Goal: Information Seeking & Learning: Find specific page/section

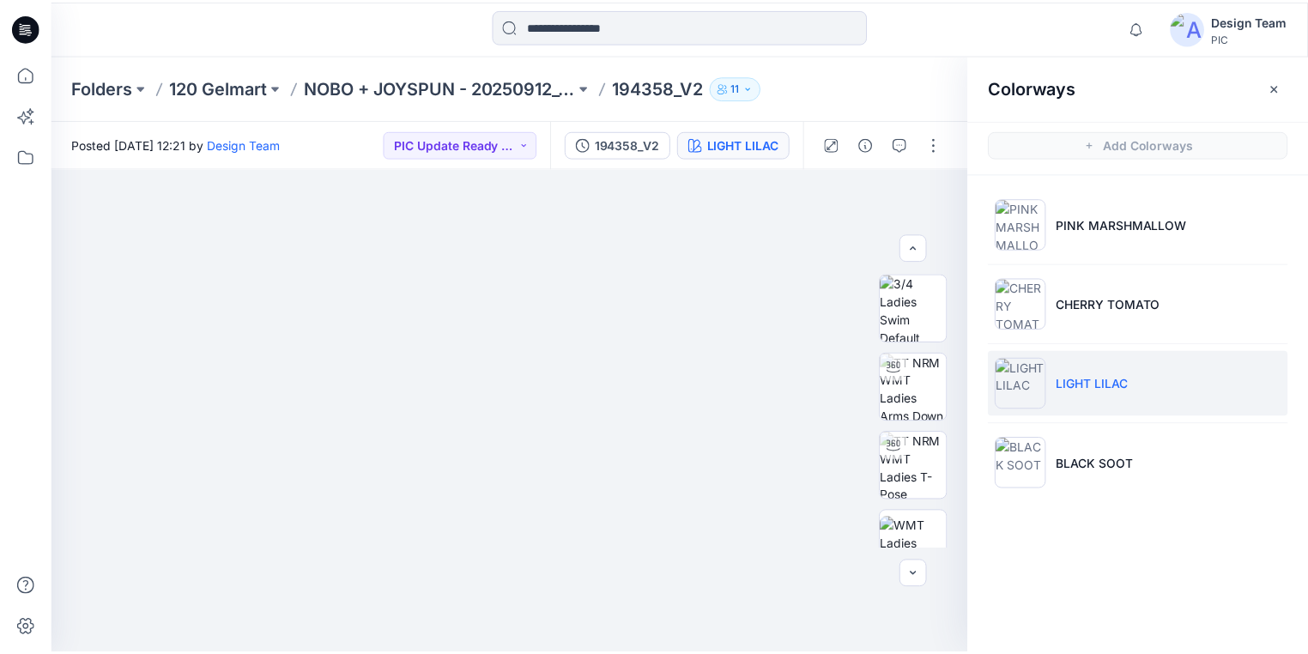
scroll to position [275, 0]
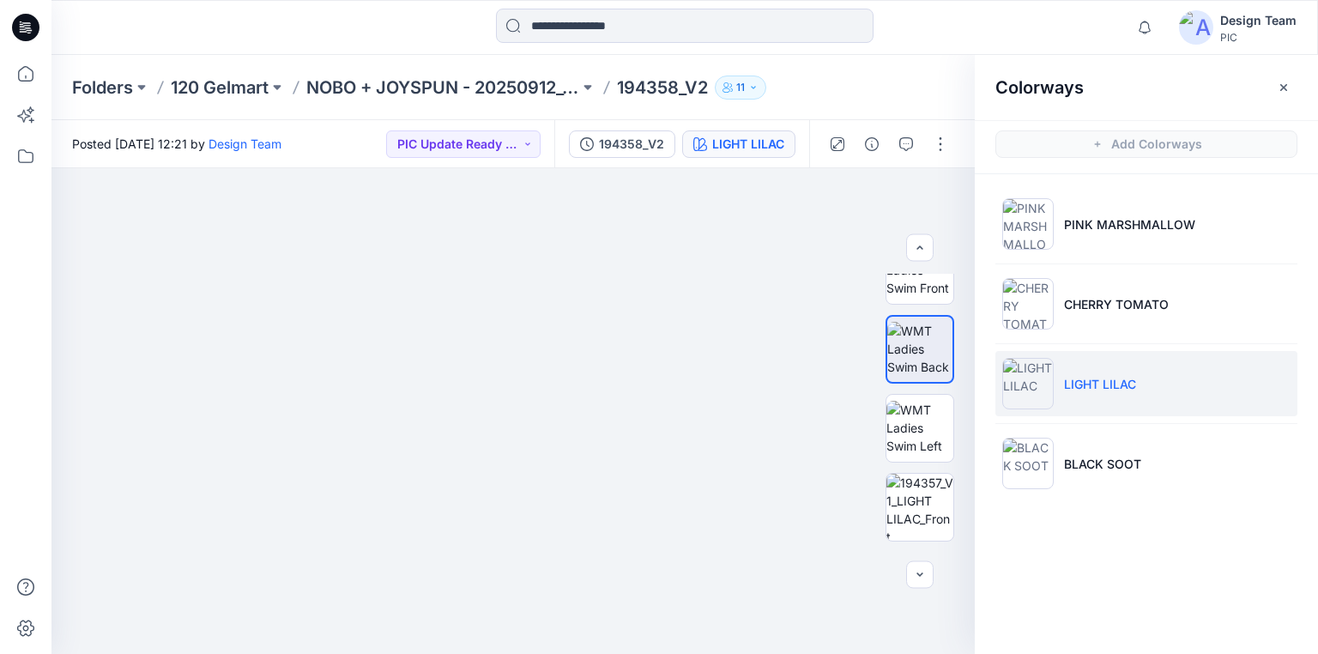
click at [21, 21] on icon at bounding box center [21, 21] width 3 height 1
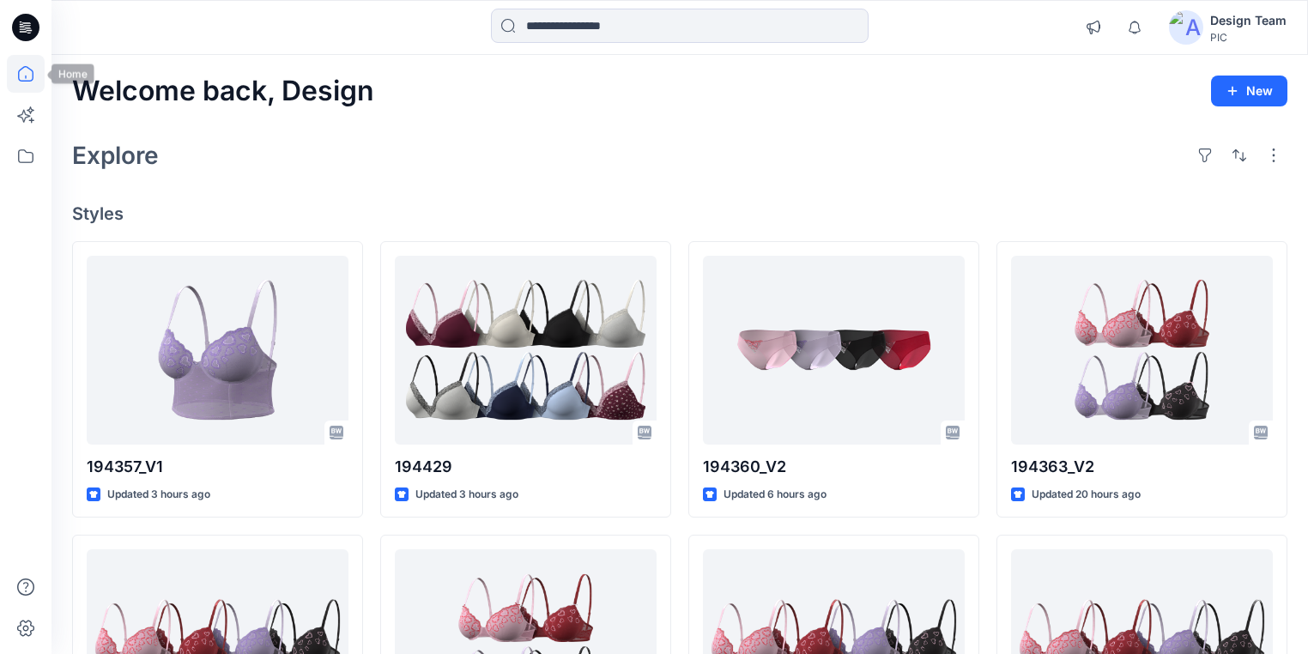
click at [27, 70] on icon at bounding box center [26, 74] width 38 height 38
click at [21, 75] on icon at bounding box center [26, 74] width 38 height 38
click at [20, 163] on icon at bounding box center [26, 156] width 38 height 38
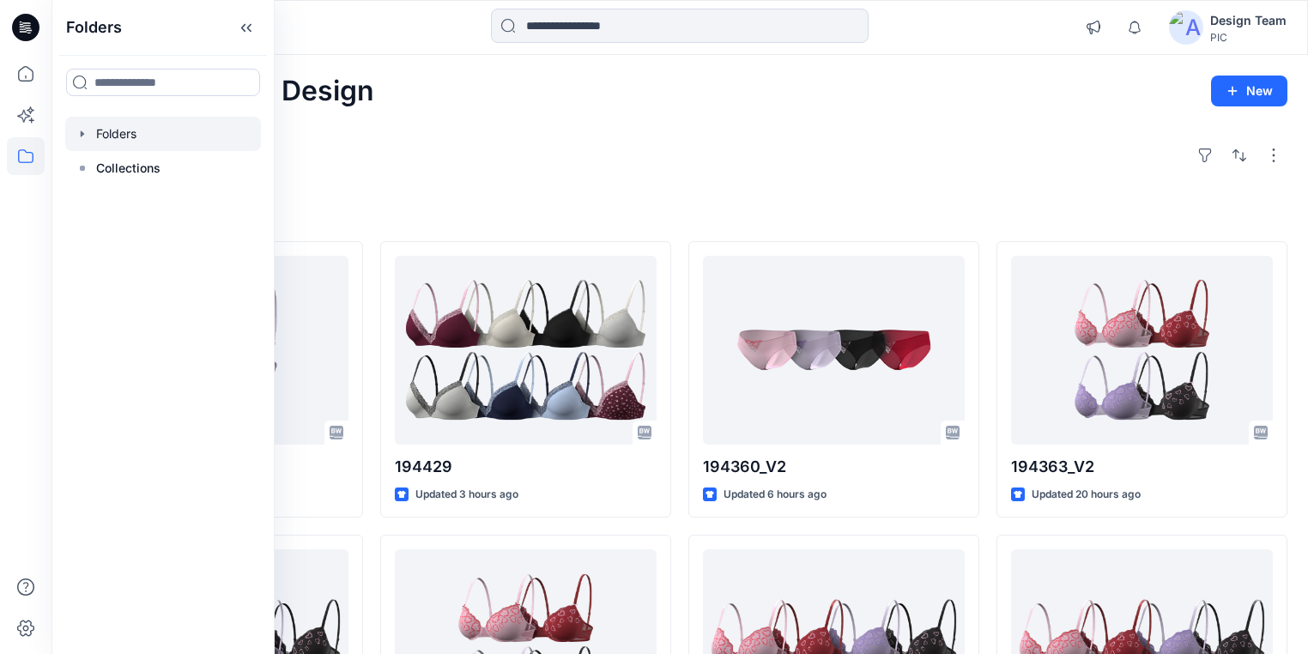
click at [138, 134] on div at bounding box center [163, 134] width 196 height 34
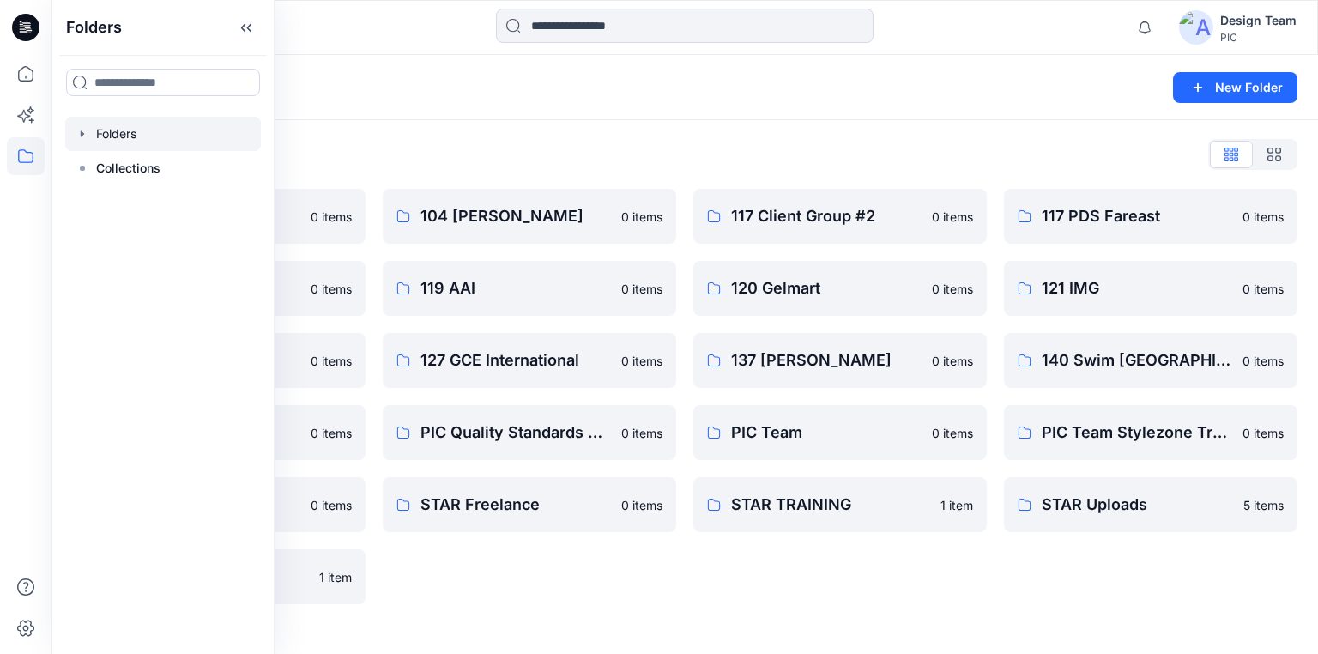
click at [706, 601] on div "117 Client Group #2 0 items 120 Gelmart 0 items 137 [PERSON_NAME] 0 items PIC T…" at bounding box center [839, 396] width 293 height 415
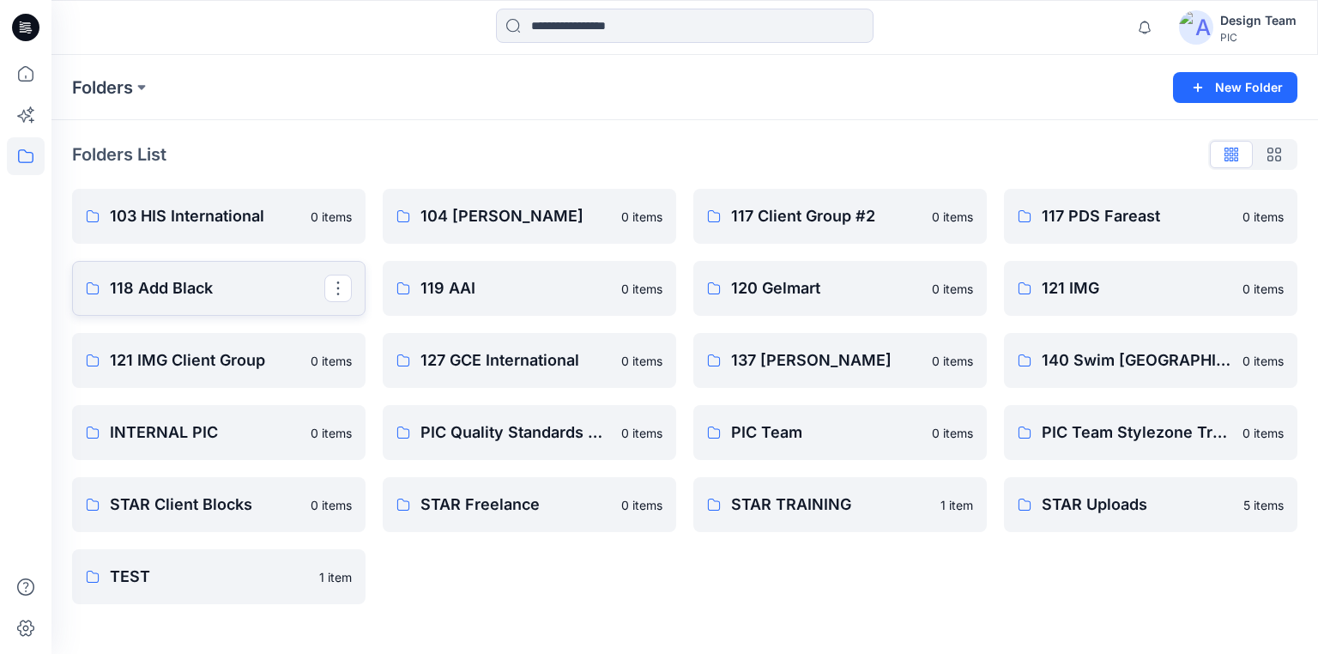
click at [132, 290] on p "118 Add Black" at bounding box center [217, 288] width 214 height 24
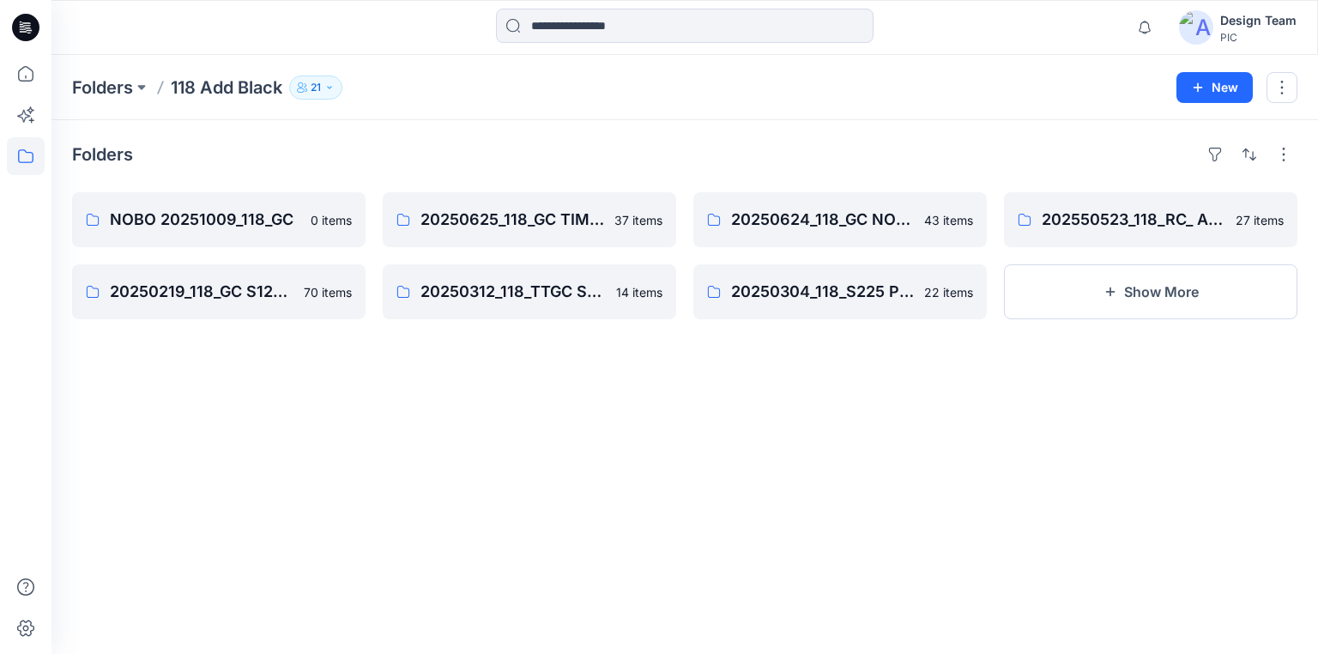
click at [458, 541] on div "Folders NOBO 20251009_118_GC 0 items 20250219_118_GC S125 NOBO SWIM 70 items 20…" at bounding box center [684, 387] width 1266 height 534
click at [444, 210] on p "20250625_118_GC TIME & TRU S226" at bounding box center [527, 220] width 214 height 24
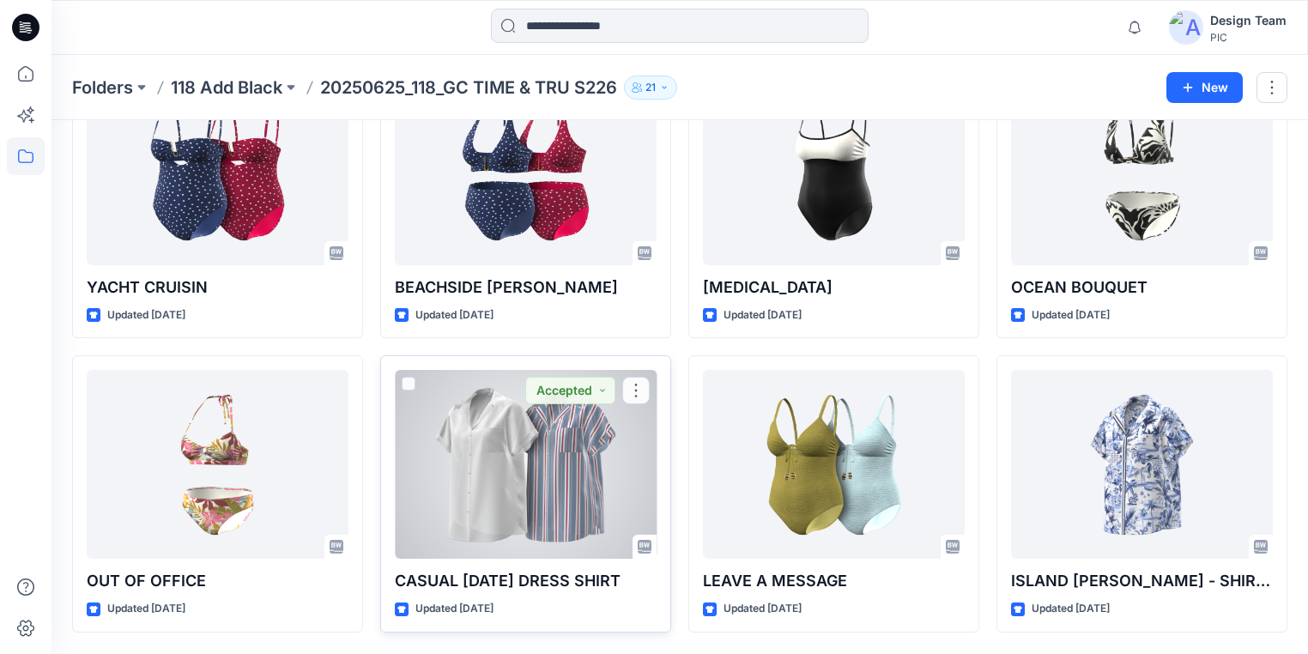
scroll to position [1913, 0]
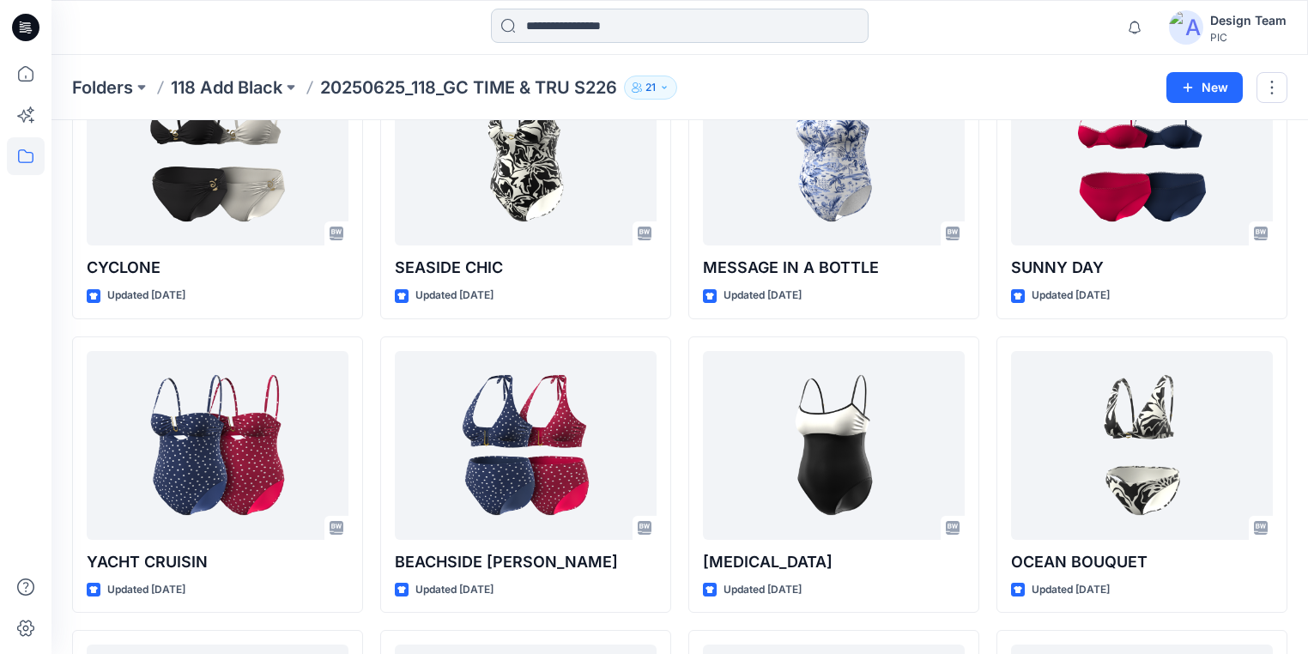
click at [562, 30] on input at bounding box center [680, 26] width 378 height 34
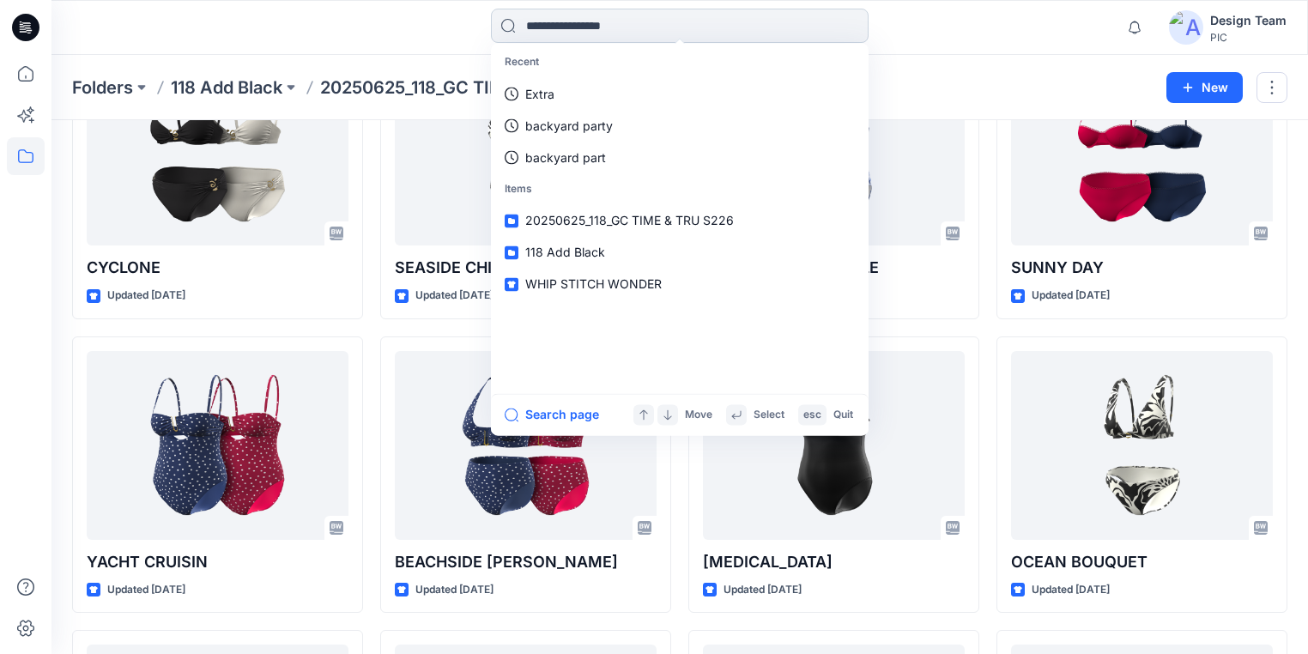
paste input "**********"
type input "**********"
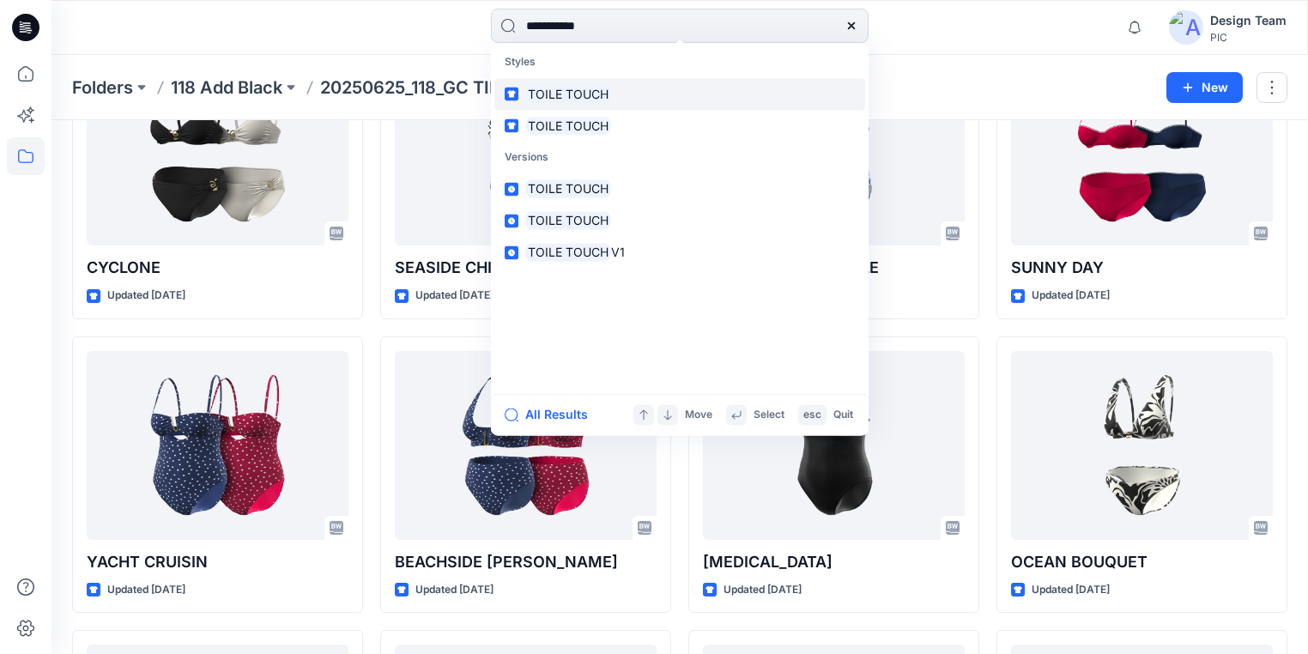
click at [575, 90] on mark "TOILE TOUCH" at bounding box center [568, 94] width 86 height 20
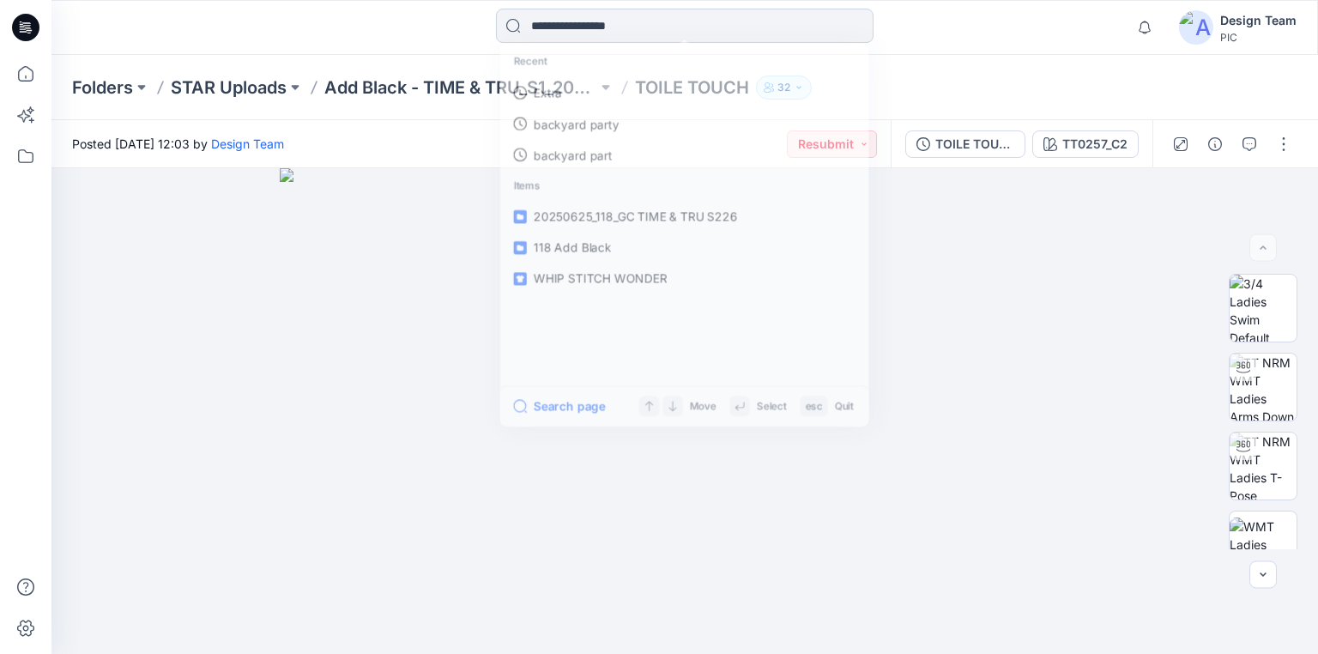
click at [617, 27] on input at bounding box center [685, 26] width 378 height 34
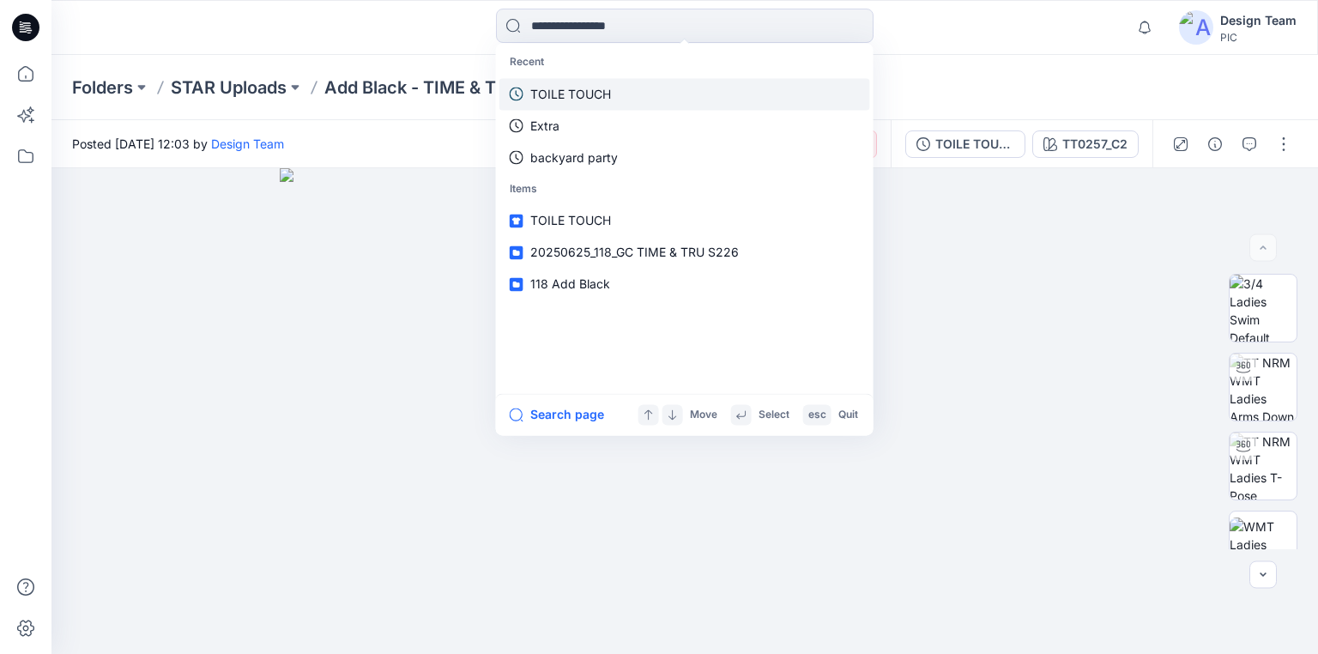
click at [565, 92] on p "TOILE TOUCH" at bounding box center [570, 94] width 81 height 18
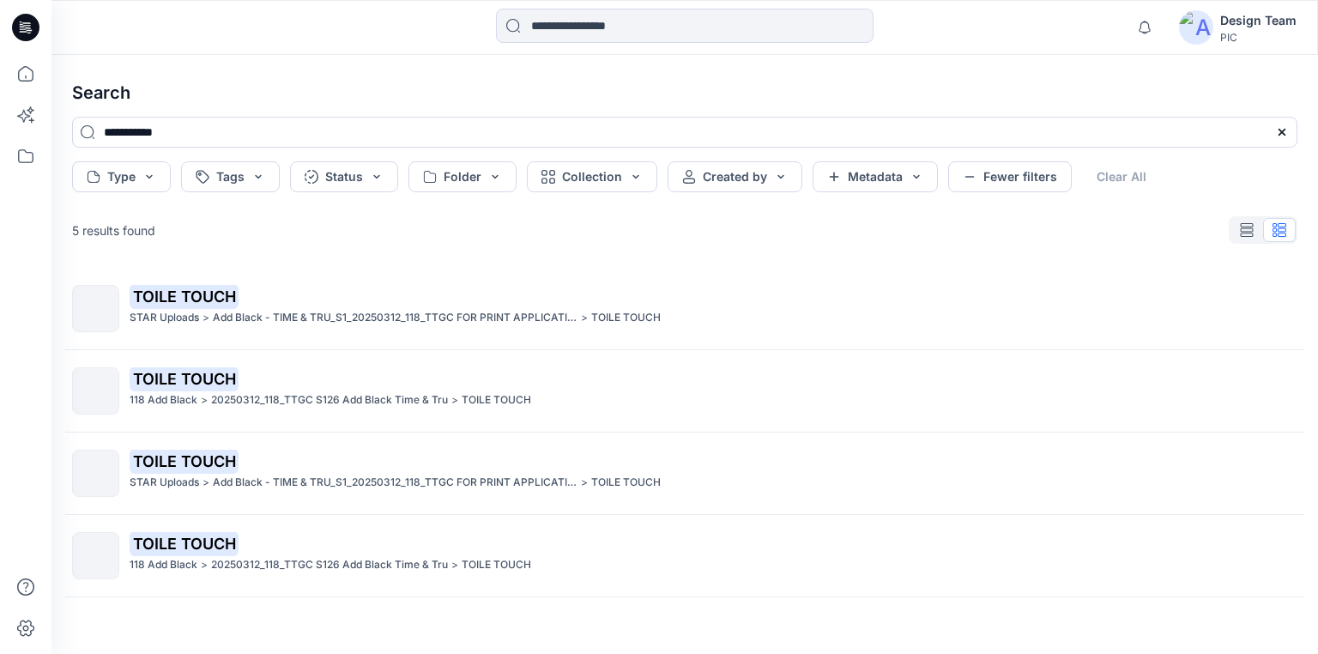
scroll to position [69, 0]
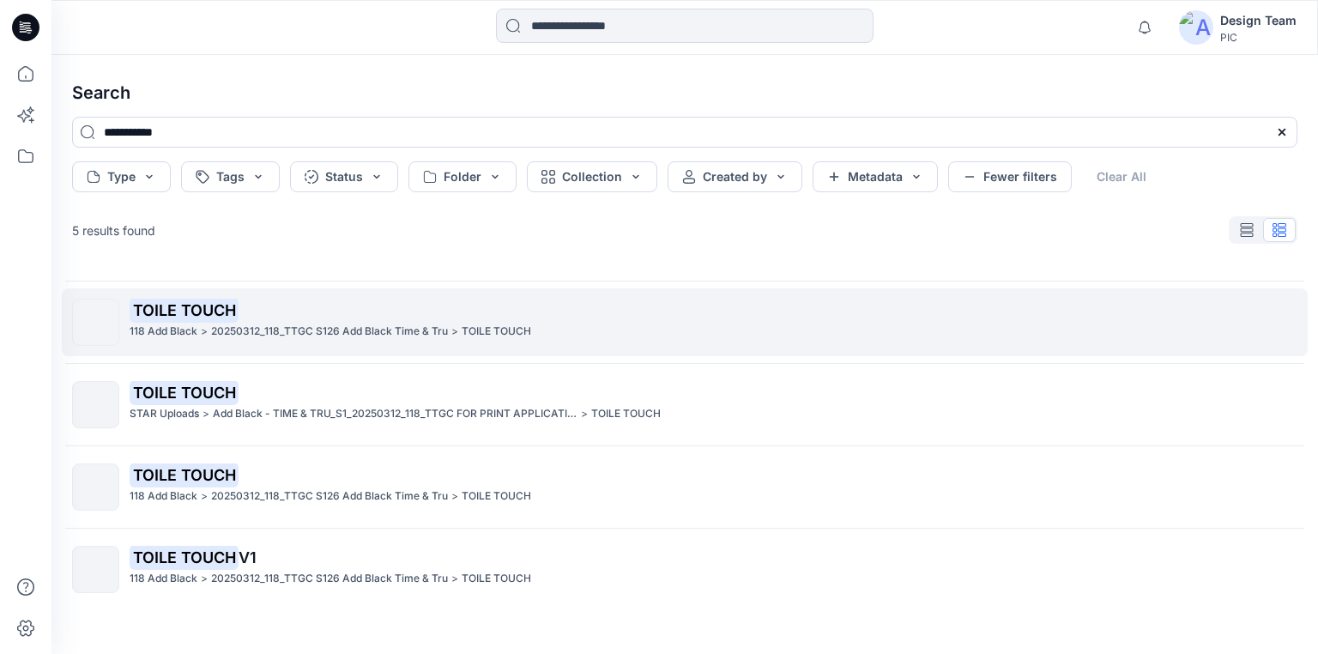
click at [327, 326] on p "20250312_118_TTGC S126 Add Black Time & Tru" at bounding box center [329, 332] width 237 height 18
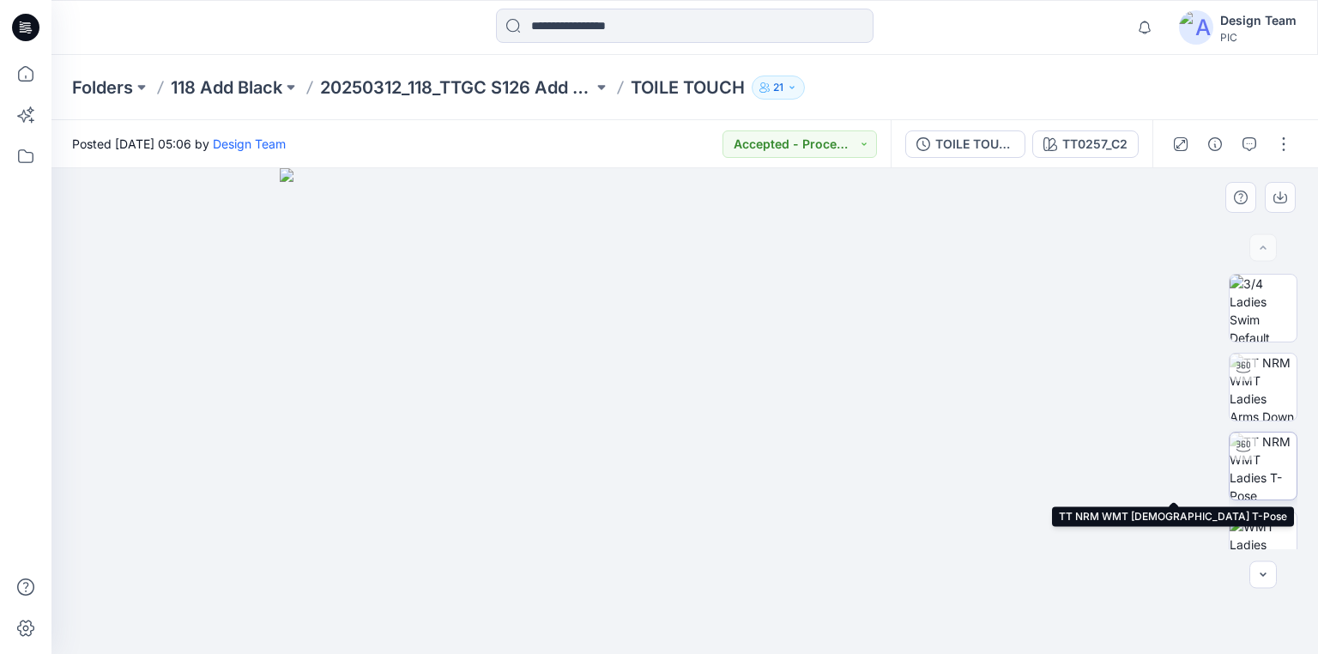
click at [1263, 465] on img at bounding box center [1262, 465] width 67 height 67
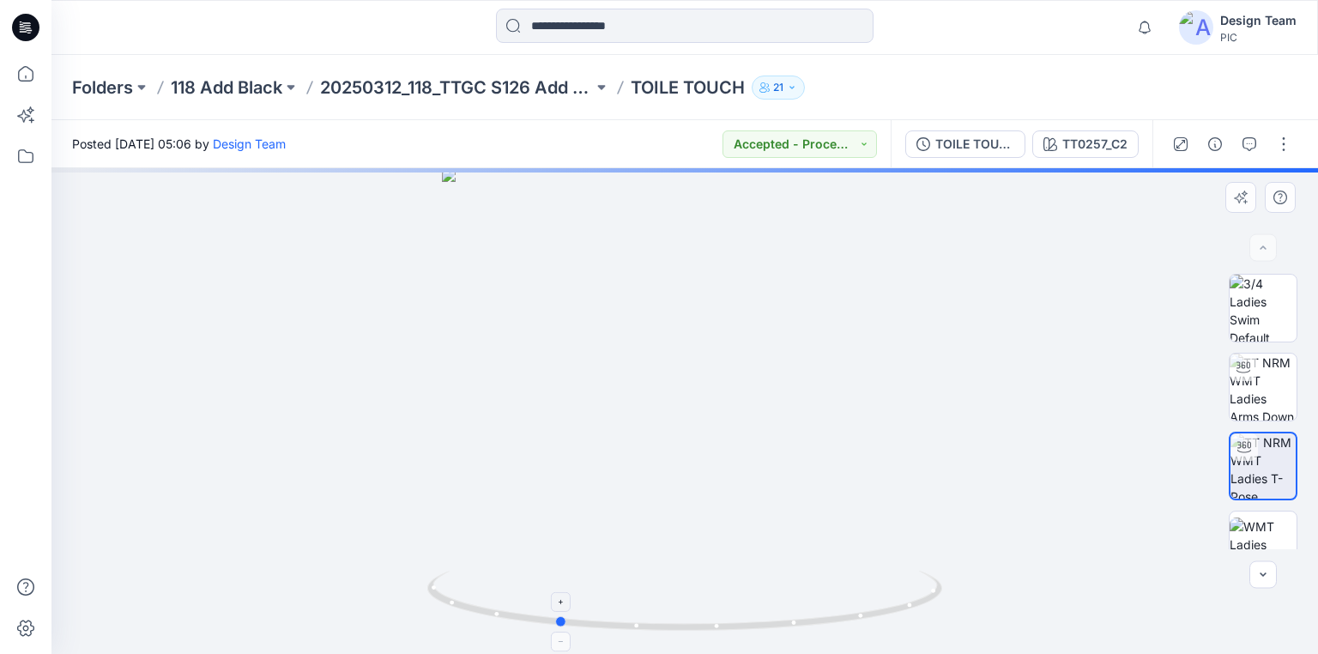
drag, startPoint x: 841, startPoint y: 622, endPoint x: 720, endPoint y: 606, distance: 122.1
click at [720, 606] on icon at bounding box center [686, 603] width 519 height 64
drag, startPoint x: 705, startPoint y: 589, endPoint x: 714, endPoint y: 364, distance: 225.0
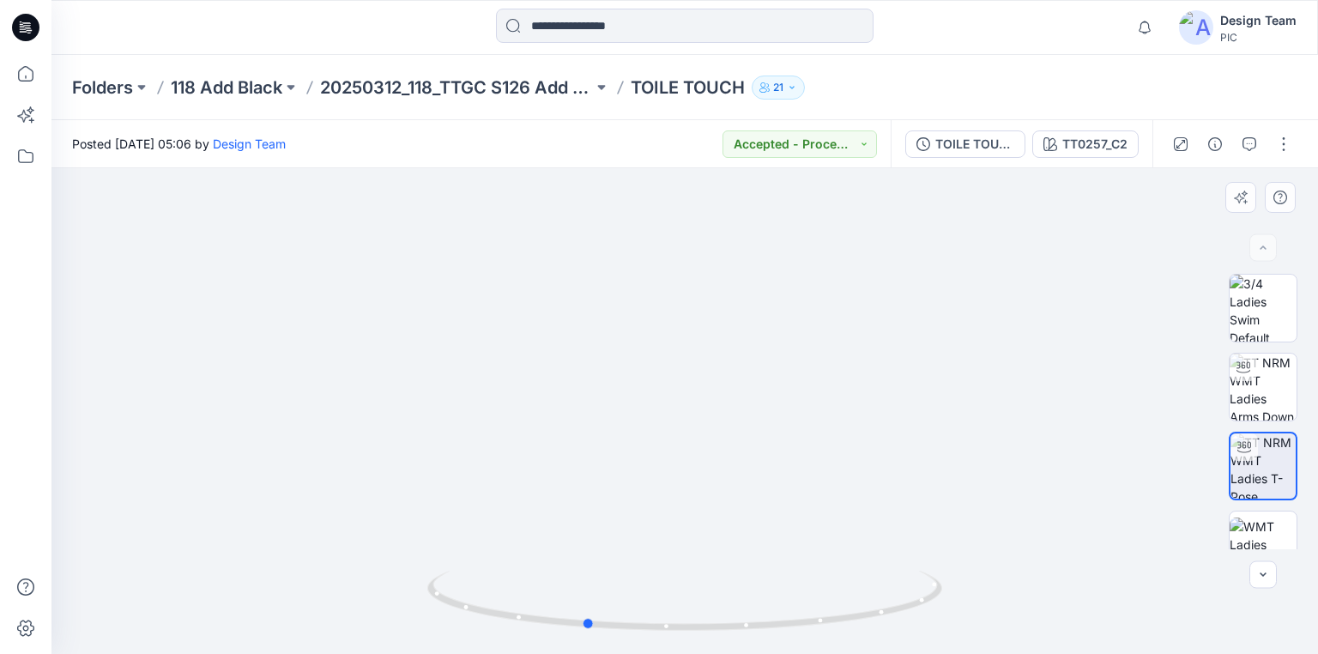
drag, startPoint x: 715, startPoint y: 471, endPoint x: 728, endPoint y: 376, distance: 96.1
drag, startPoint x: 697, startPoint y: 461, endPoint x: 697, endPoint y: 323, distance: 138.1
drag, startPoint x: 712, startPoint y: 436, endPoint x: 699, endPoint y: 612, distance: 176.4
drag, startPoint x: 677, startPoint y: 631, endPoint x: 564, endPoint y: 610, distance: 115.1
click at [564, 610] on icon at bounding box center [686, 603] width 519 height 64
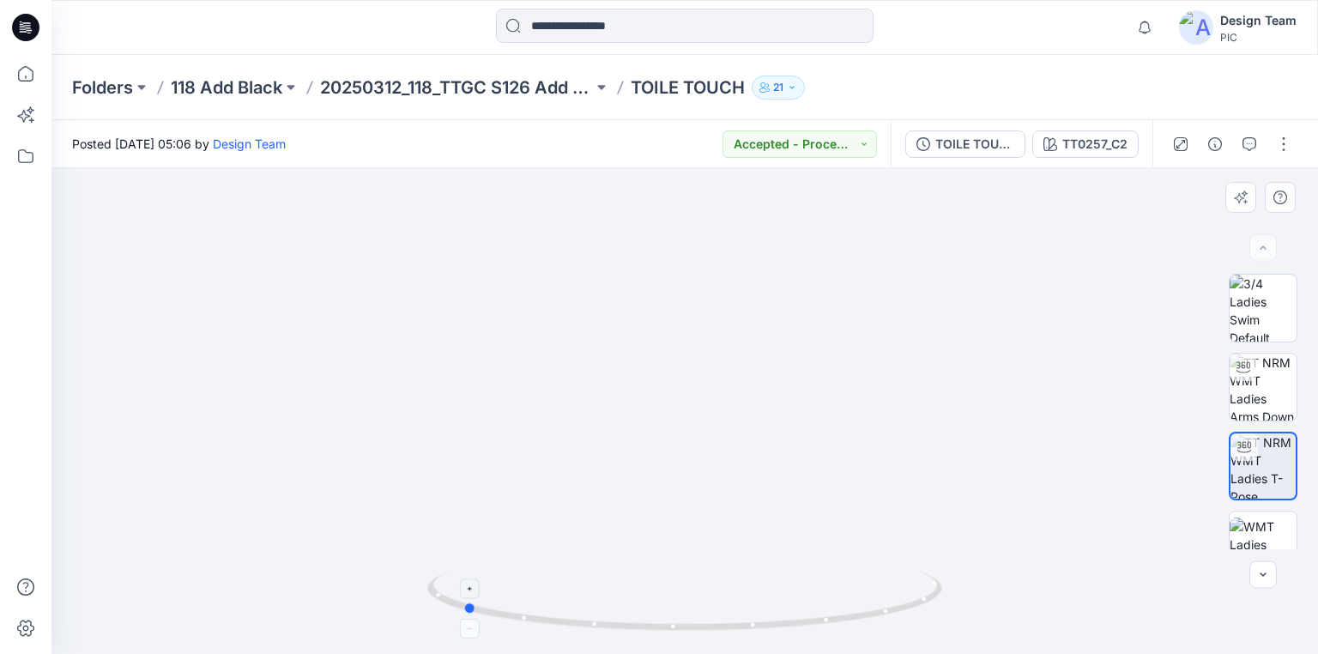
drag, startPoint x: 653, startPoint y: 631, endPoint x: 641, endPoint y: 607, distance: 27.6
click at [641, 607] on icon at bounding box center [686, 603] width 519 height 64
drag, startPoint x: 615, startPoint y: 630, endPoint x: 583, endPoint y: 607, distance: 40.0
click at [583, 607] on icon at bounding box center [686, 603] width 519 height 64
